Goal: Information Seeking & Learning: Learn about a topic

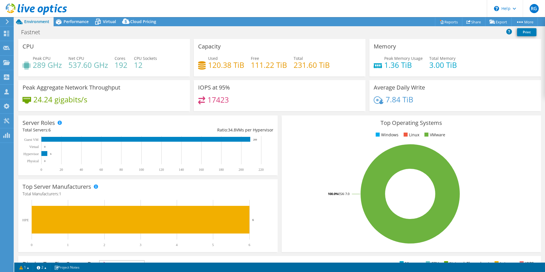
select select "USD"
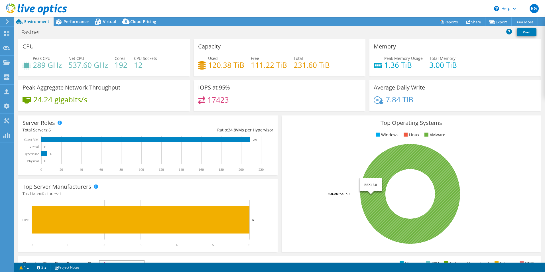
click at [382, 203] on icon at bounding box center [410, 194] width 100 height 100
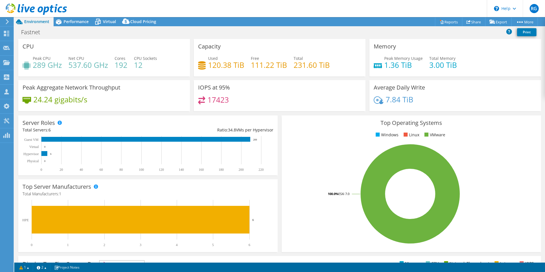
click at [404, 92] on div "Average Daily Write 7.84 TiB" at bounding box center [454, 95] width 171 height 31
click at [86, 24] on span "Performance" at bounding box center [76, 21] width 25 height 5
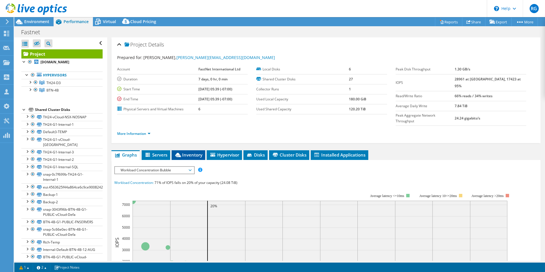
click at [172, 150] on li "Inventory" at bounding box center [188, 155] width 34 height 10
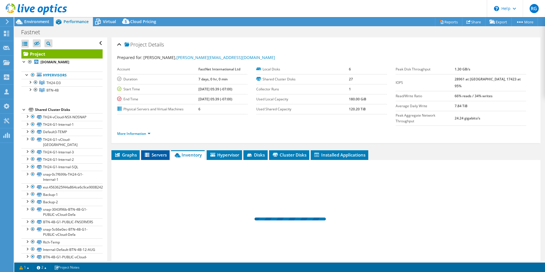
click at [151, 152] on span "Servers" at bounding box center [155, 155] width 23 height 6
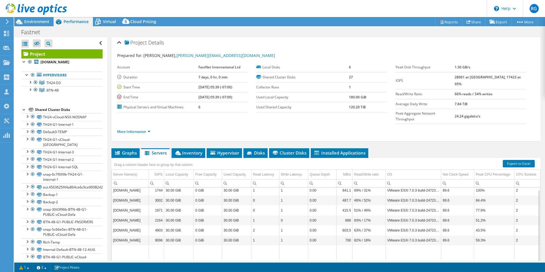
scroll to position [30, 0]
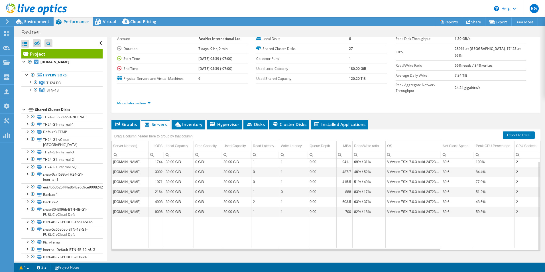
drag, startPoint x: 492, startPoint y: 153, endPoint x: 485, endPoint y: 157, distance: 8.4
click at [492, 157] on td "100%" at bounding box center [494, 162] width 40 height 10
drag, startPoint x: 486, startPoint y: 168, endPoint x: 487, endPoint y: 174, distance: 6.6
click at [486, 177] on td "77.9%" at bounding box center [494, 182] width 40 height 10
click at [487, 207] on td "59.3%" at bounding box center [494, 212] width 40 height 10
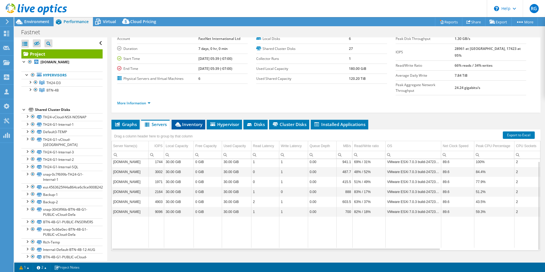
click at [184, 121] on span "Inventory" at bounding box center [188, 124] width 28 height 6
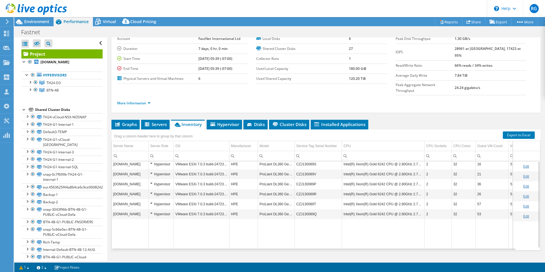
scroll to position [2, 0]
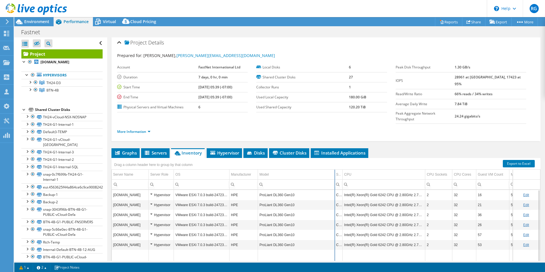
drag, startPoint x: 294, startPoint y: 164, endPoint x: 342, endPoint y: 170, distance: 48.9
click at [342, 170] on div "Drag a column header here to group by that column Server Name Server Role OS Ma…" at bounding box center [325, 218] width 429 height 121
drag, startPoint x: 342, startPoint y: 165, endPoint x: 298, endPoint y: 165, distance: 44.1
click at [298, 165] on div "Drag a column header here to group by that column Server Name Server Role OS Ma…" at bounding box center [325, 218] width 429 height 121
drag, startPoint x: 341, startPoint y: 162, endPoint x: 305, endPoint y: 163, distance: 35.6
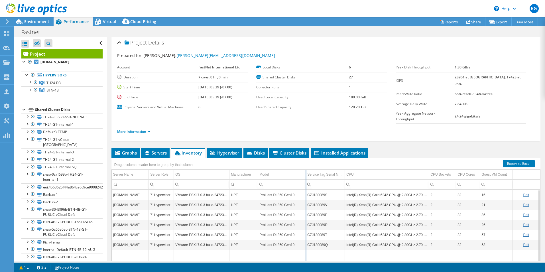
click at [305, 163] on div "Drag a column header here to group by that column Server Name Server Role OS Ma…" at bounding box center [325, 218] width 429 height 121
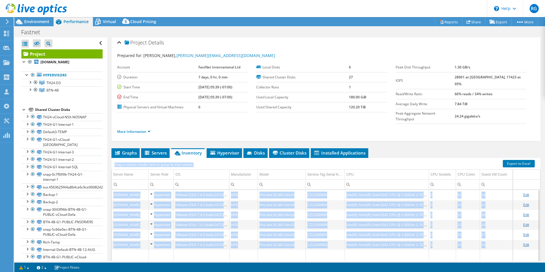
drag, startPoint x: 306, startPoint y: 182, endPoint x: 475, endPoint y: 242, distance: 178.7
click at [475, 242] on div "Drag a column header here to group by that column Server Name Server Role OS Ma…" at bounding box center [325, 218] width 429 height 121
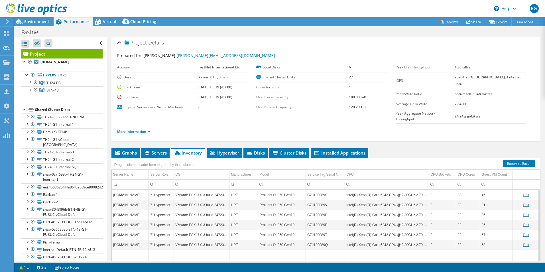
click at [410, 148] on ul "Graphs Servers Inventory Hypervisor Disks Cluster Disks Installed Applications" at bounding box center [325, 153] width 429 height 10
click at [228, 150] on span "Hypervisor" at bounding box center [224, 153] width 30 height 6
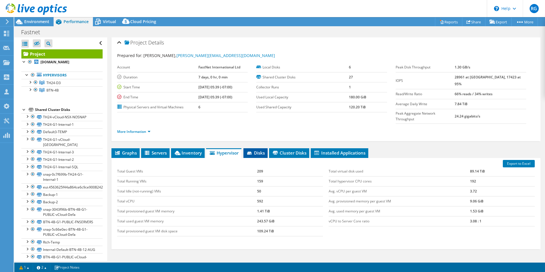
click at [255, 150] on span "Disks" at bounding box center [255, 153] width 19 height 6
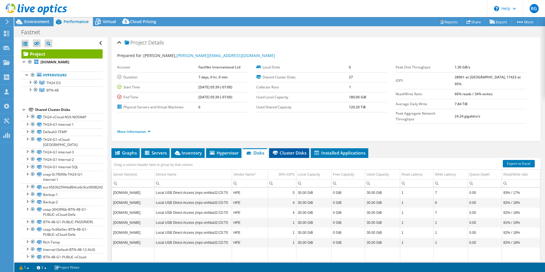
click at [290, 148] on li "Cluster Disks" at bounding box center [289, 153] width 40 height 10
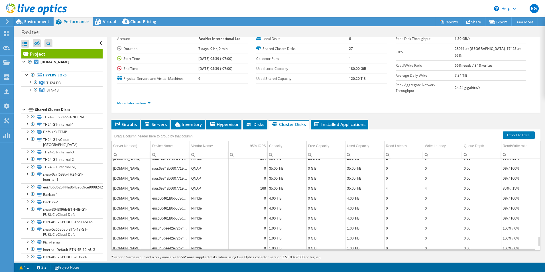
scroll to position [717, 0]
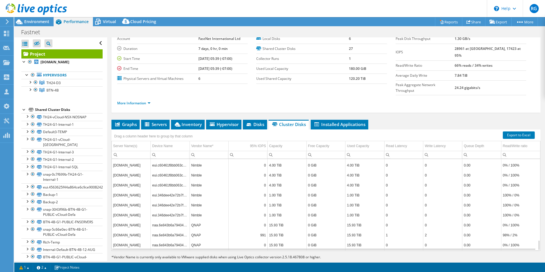
click at [199, 220] on td "QNAP" at bounding box center [208, 225] width 39 height 10
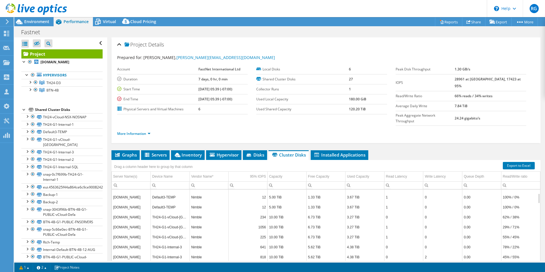
scroll to position [0, 0]
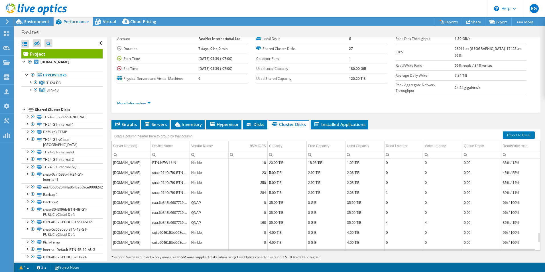
click at [350, 207] on td "35.00 TiB" at bounding box center [364, 212] width 39 height 10
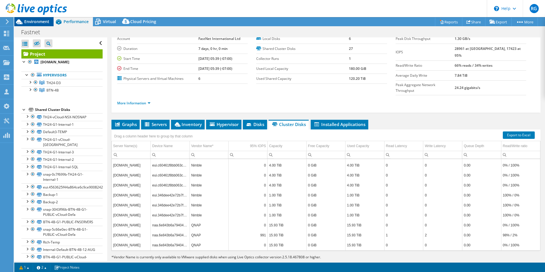
click at [38, 22] on span "Environment" at bounding box center [36, 21] width 25 height 5
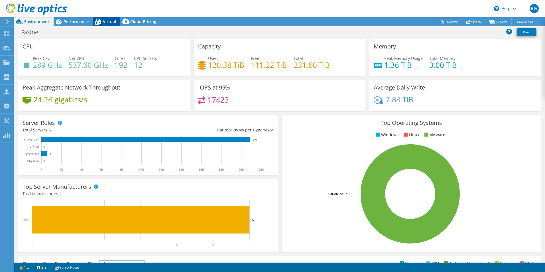
click at [105, 24] on span "Virtual" at bounding box center [109, 21] width 13 height 5
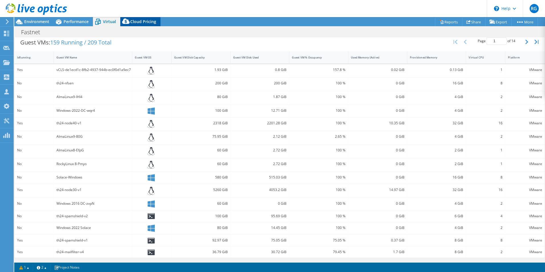
drag, startPoint x: 122, startPoint y: 15, endPoint x: 131, endPoint y: 23, distance: 11.7
click at [123, 17] on header "RG Partner Team Member [PERSON_NAME] [EMAIL_ADDRESS][DOMAIN_NAME] [DOMAIN_NAME]…" at bounding box center [272, 8] width 545 height 17
click at [136, 24] on span "Cloud Pricing" at bounding box center [143, 21] width 26 height 5
